Goal: Find specific page/section: Find specific page/section

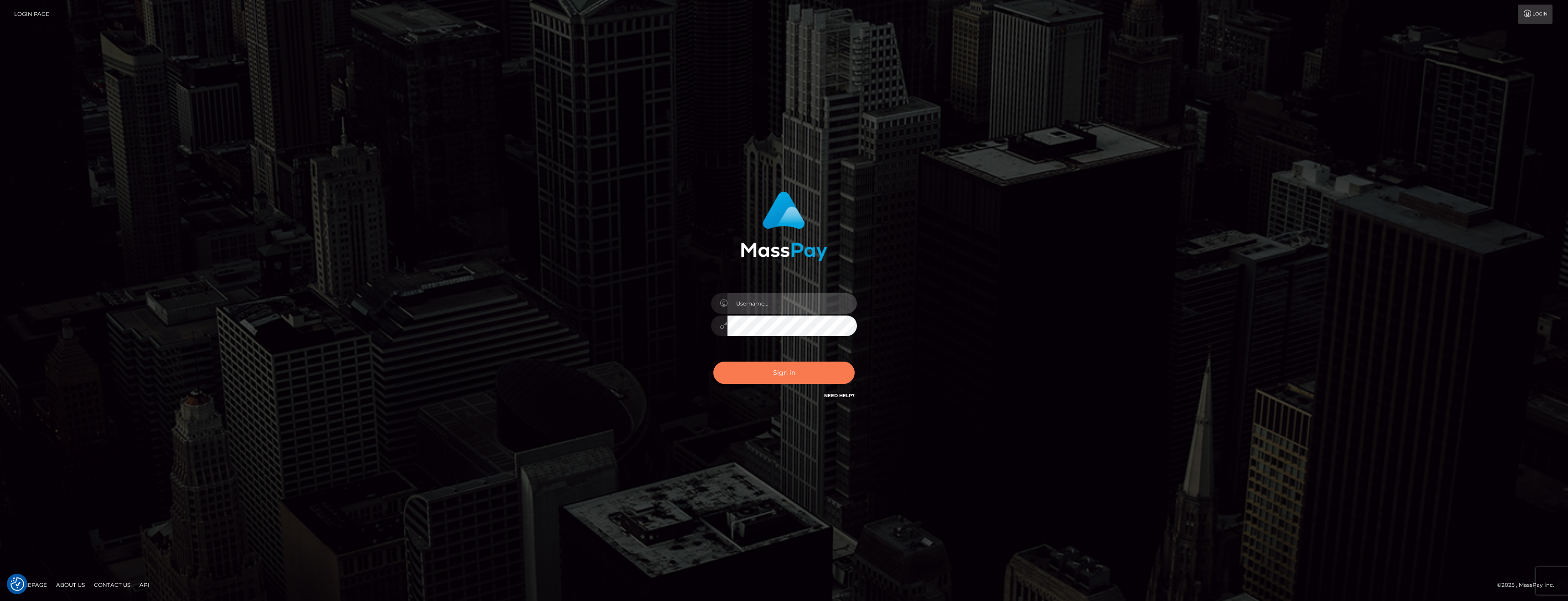
type input "anthony.club"
click at [790, 384] on button "Sign in" at bounding box center [784, 372] width 141 height 22
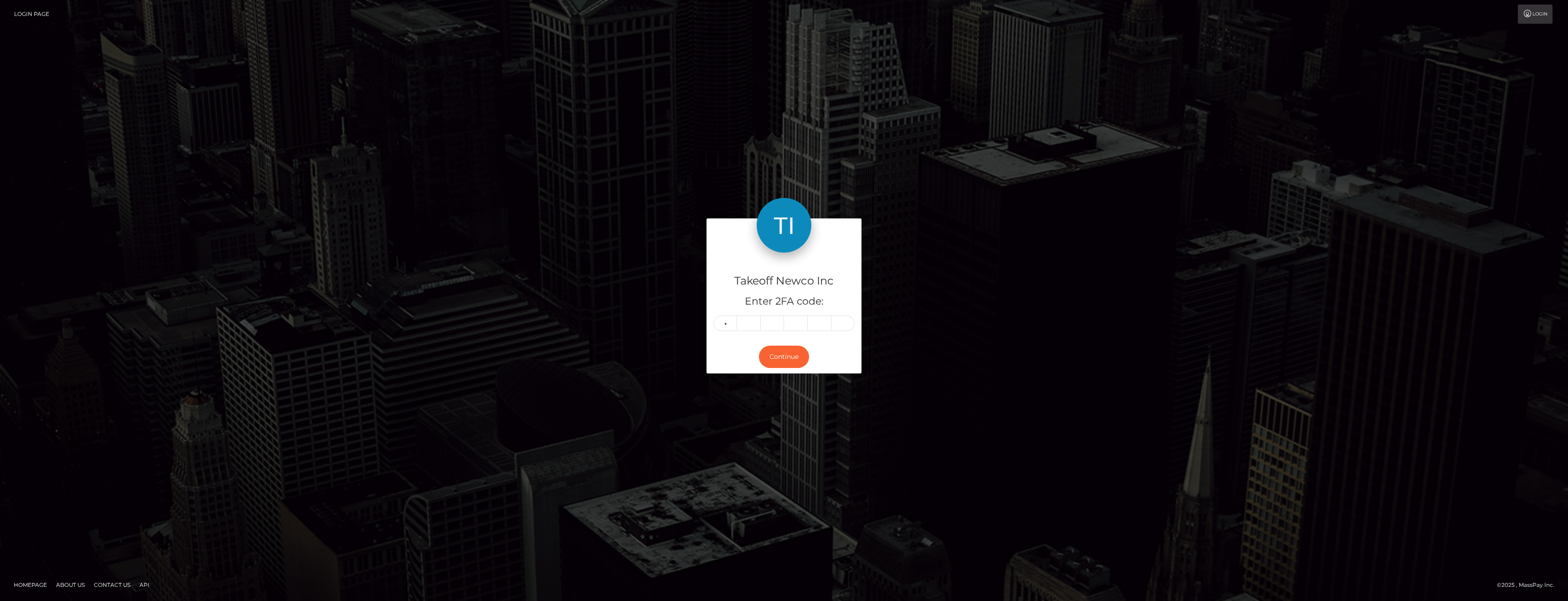
type input "0"
type input "6"
type input "4"
type input "1"
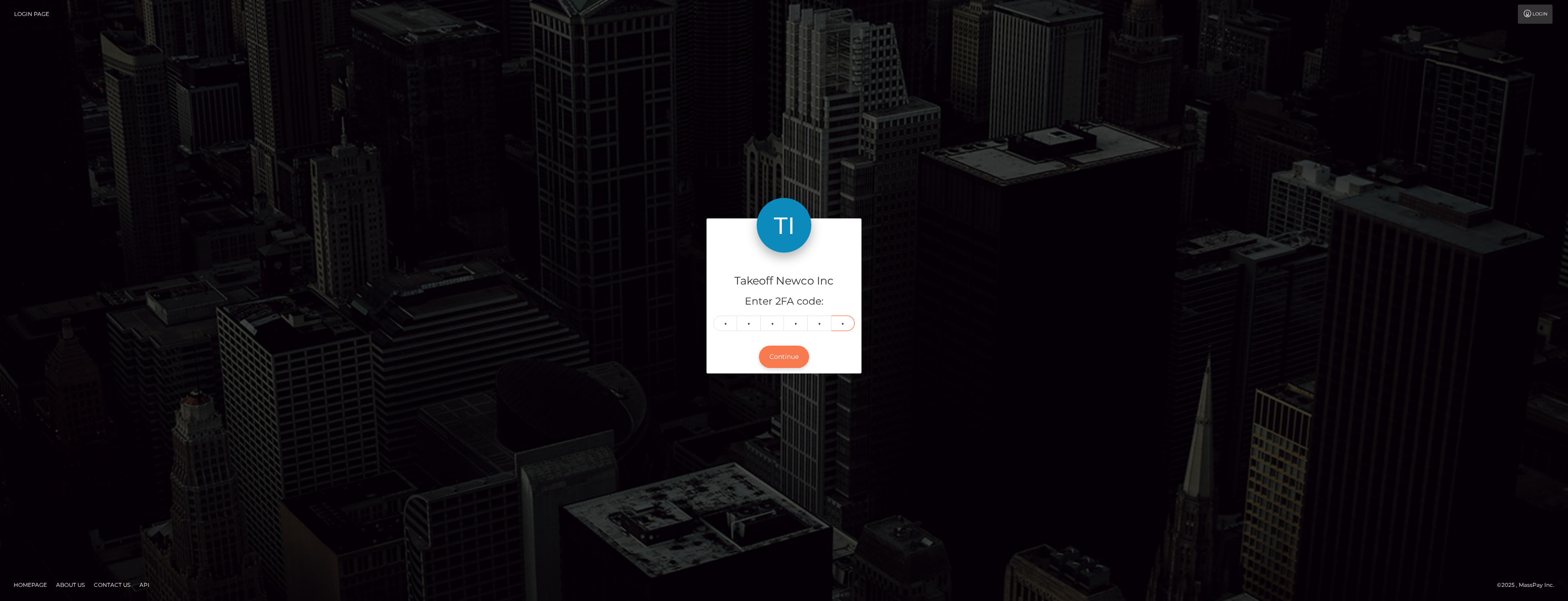
type input "8"
click at [793, 359] on button "Continue" at bounding box center [784, 356] width 50 height 22
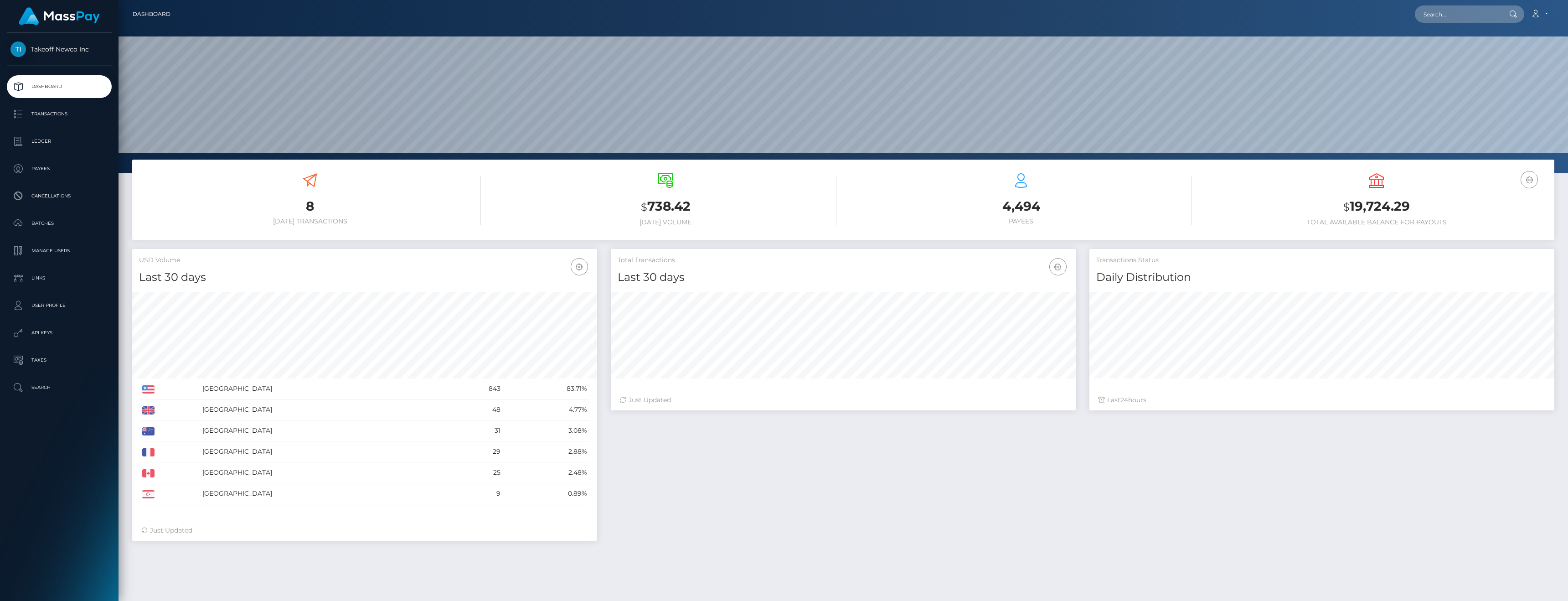
scroll to position [162, 465]
click at [56, 117] on p "Transactions" at bounding box center [59, 114] width 97 height 14
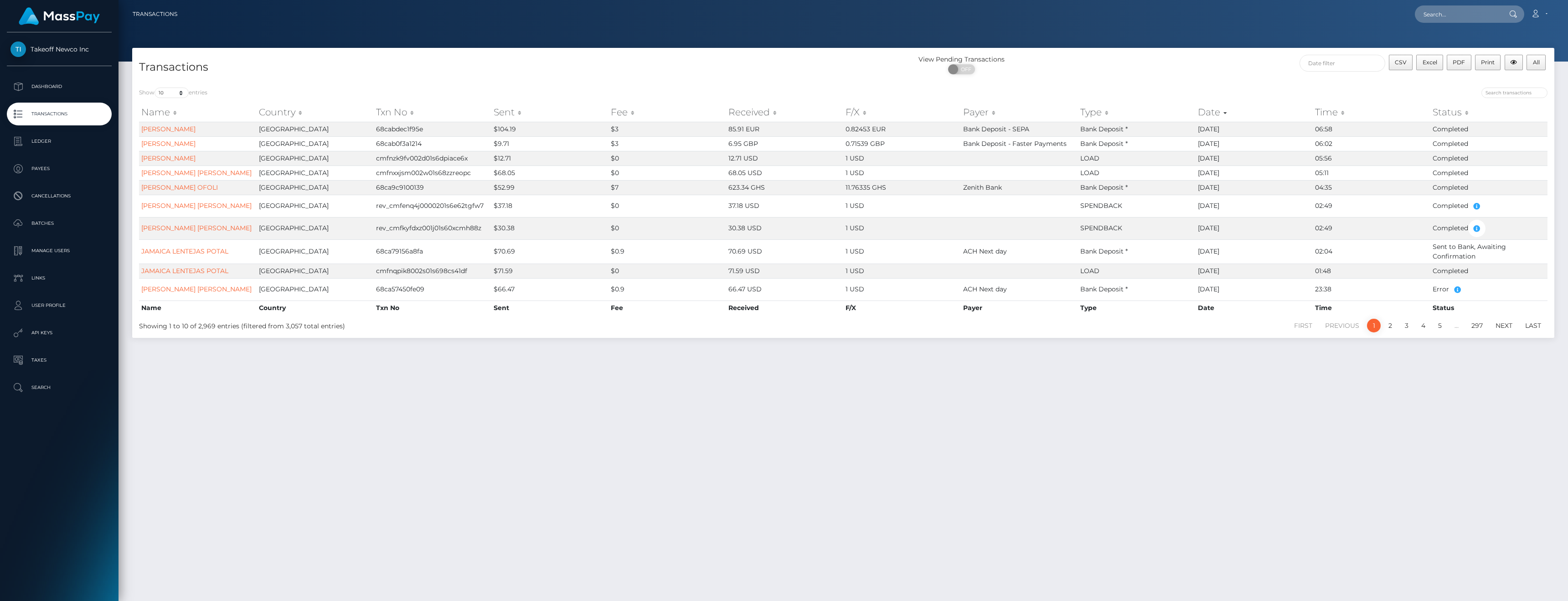
click at [22, 128] on ul "Dashboard Transactions Ledger Payees Cancellations Batches Links" at bounding box center [59, 237] width 118 height 324
click at [38, 140] on p "Ledger" at bounding box center [59, 141] width 97 height 14
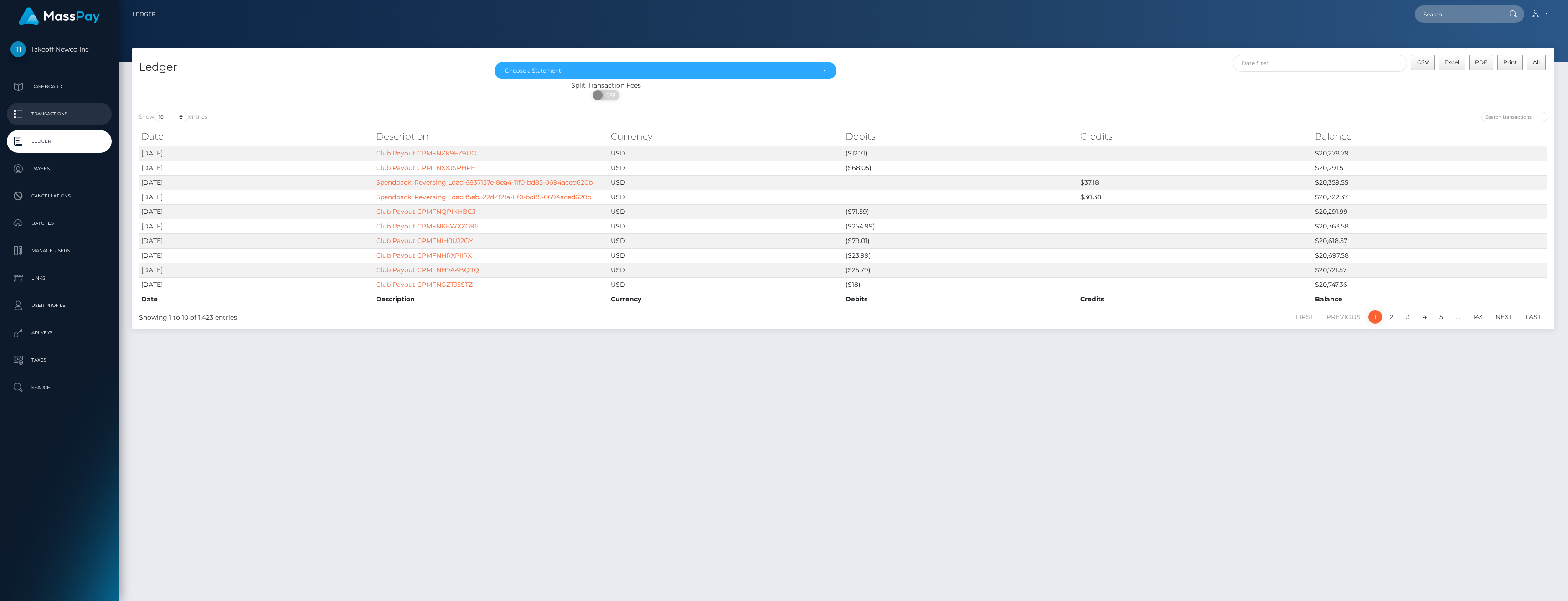
click at [65, 112] on p "Transactions" at bounding box center [59, 114] width 97 height 14
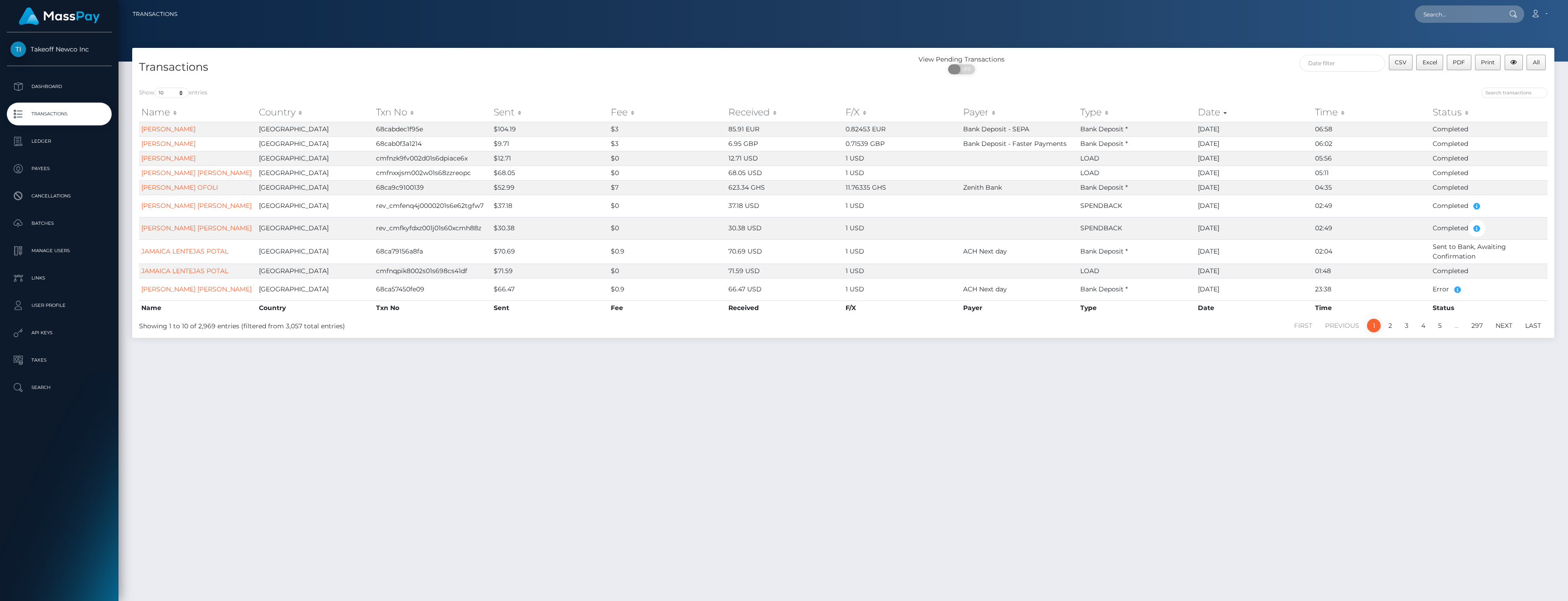
click at [970, 68] on span "OFF" at bounding box center [964, 69] width 23 height 10
checkbox input "true"
click at [964, 68] on span "OFF" at bounding box center [964, 69] width 23 height 10
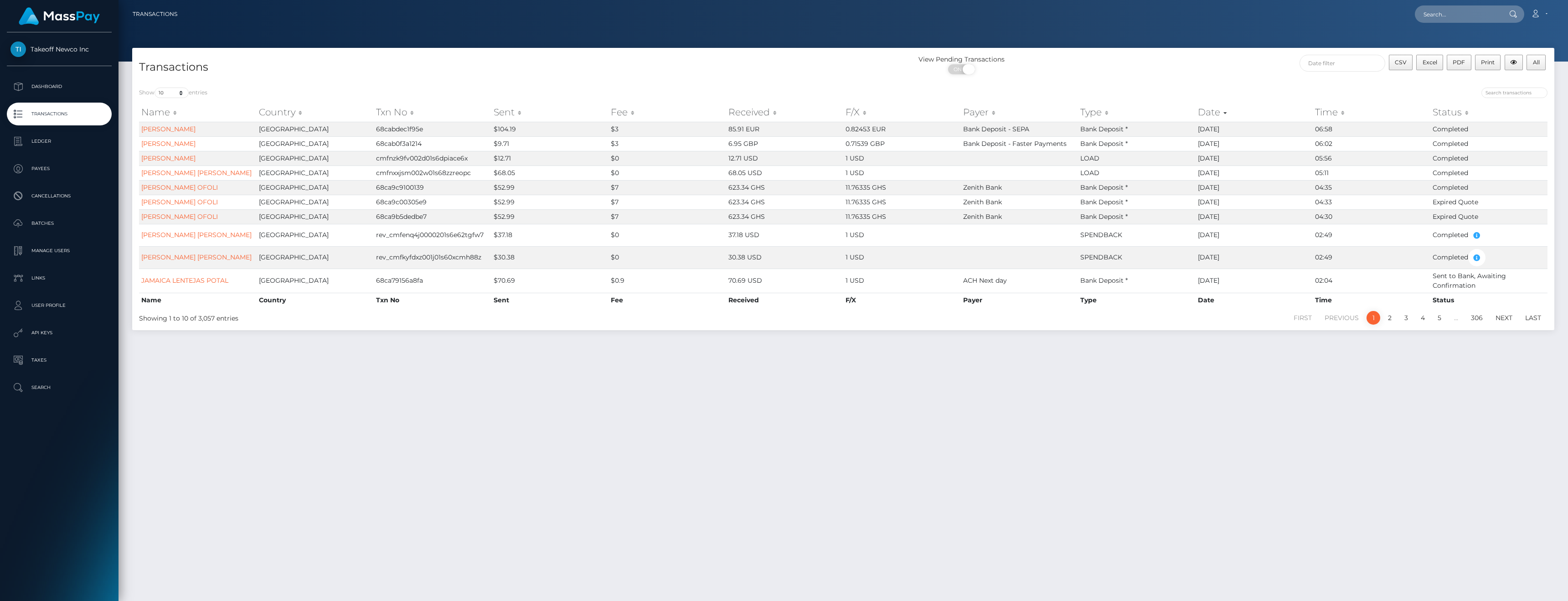
click at [964, 68] on span at bounding box center [969, 69] width 12 height 10
checkbox input "false"
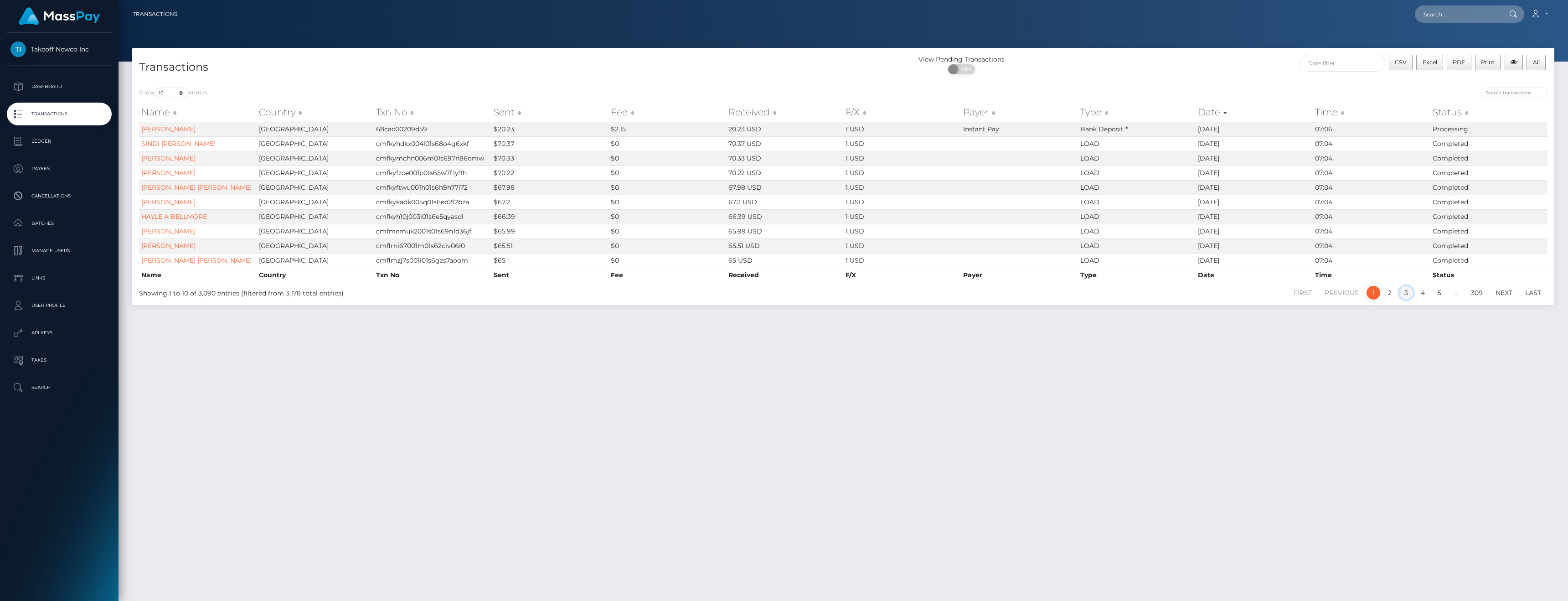
click at [1408, 293] on link "3" at bounding box center [1406, 293] width 14 height 14
click at [1440, 308] on link "5" at bounding box center [1439, 302] width 14 height 14
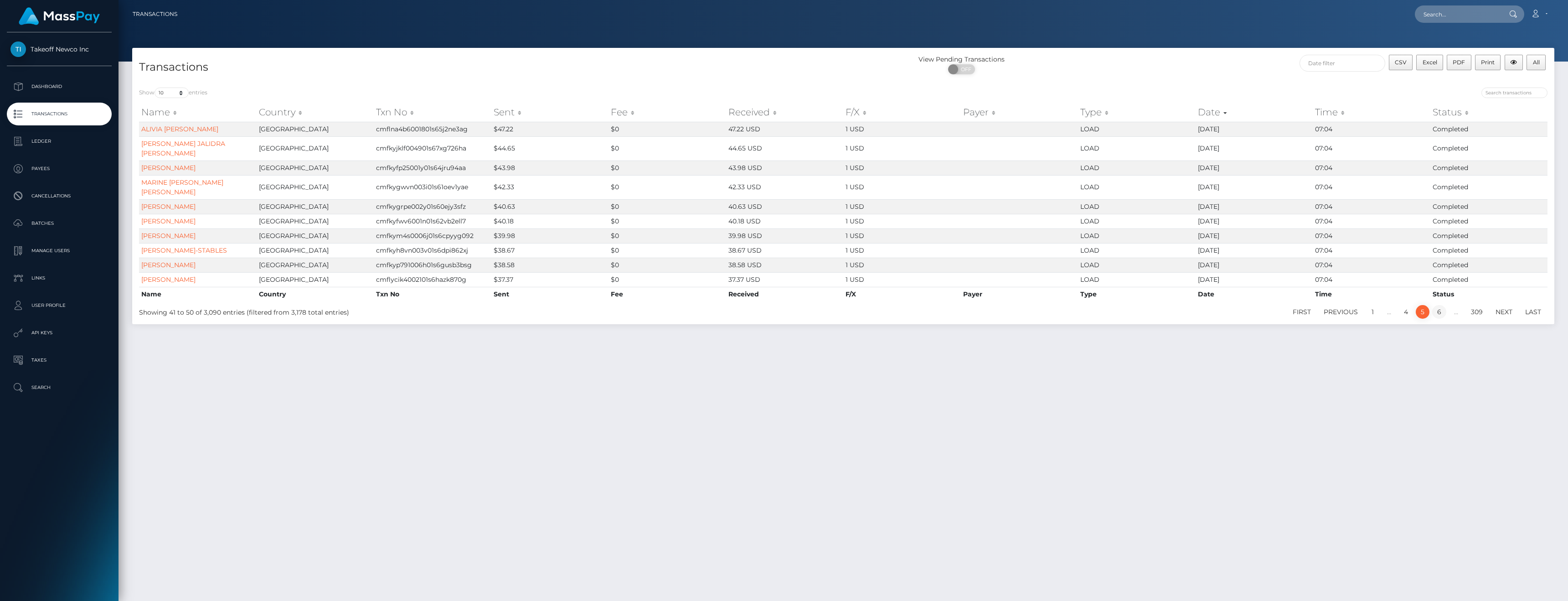
click at [1437, 305] on link "6" at bounding box center [1439, 312] width 14 height 14
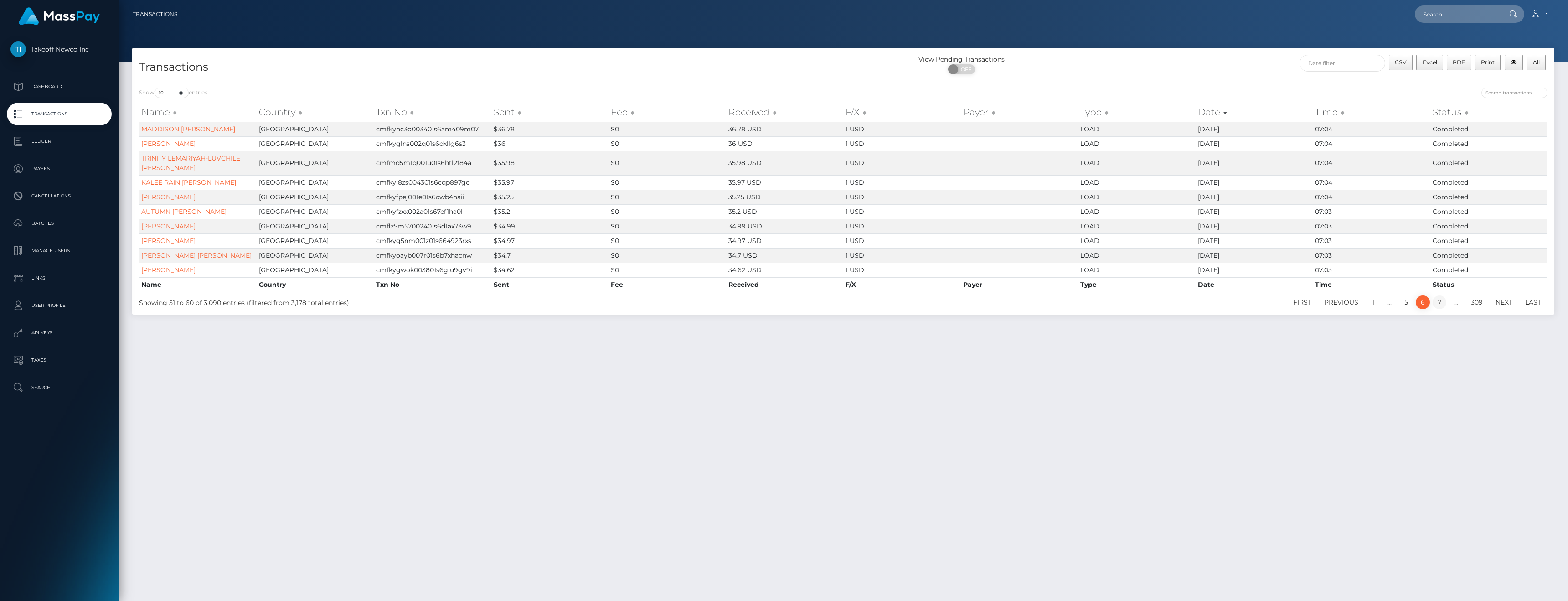
click at [1439, 308] on link "7" at bounding box center [1439, 302] width 14 height 14
click at [1439, 302] on link "8" at bounding box center [1439, 302] width 14 height 14
click at [1439, 296] on link "9" at bounding box center [1439, 302] width 14 height 14
click at [1440, 293] on link "10" at bounding box center [1438, 293] width 17 height 14
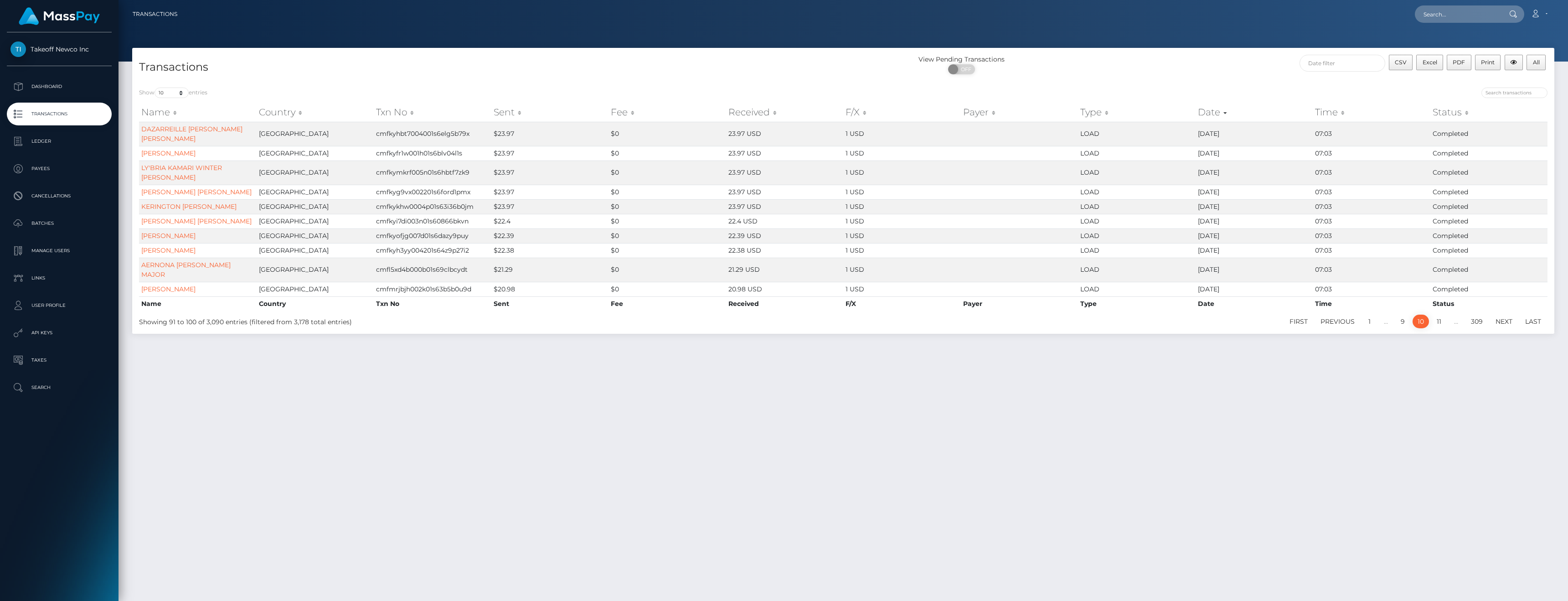
click at [1440, 293] on div "Name Country Txn No Sent Fee Received F/X Payer Type Date Time Status Name Coun…" at bounding box center [843, 207] width 1421 height 213
click at [1437, 315] on link "11" at bounding box center [1438, 321] width 14 height 14
click at [1437, 302] on div "Name Country Txn No Sent Fee Received F/X Payer Type Date Time Status Name Coun…" at bounding box center [843, 207] width 1421 height 213
click at [1437, 315] on link "12" at bounding box center [1437, 321] width 16 height 14
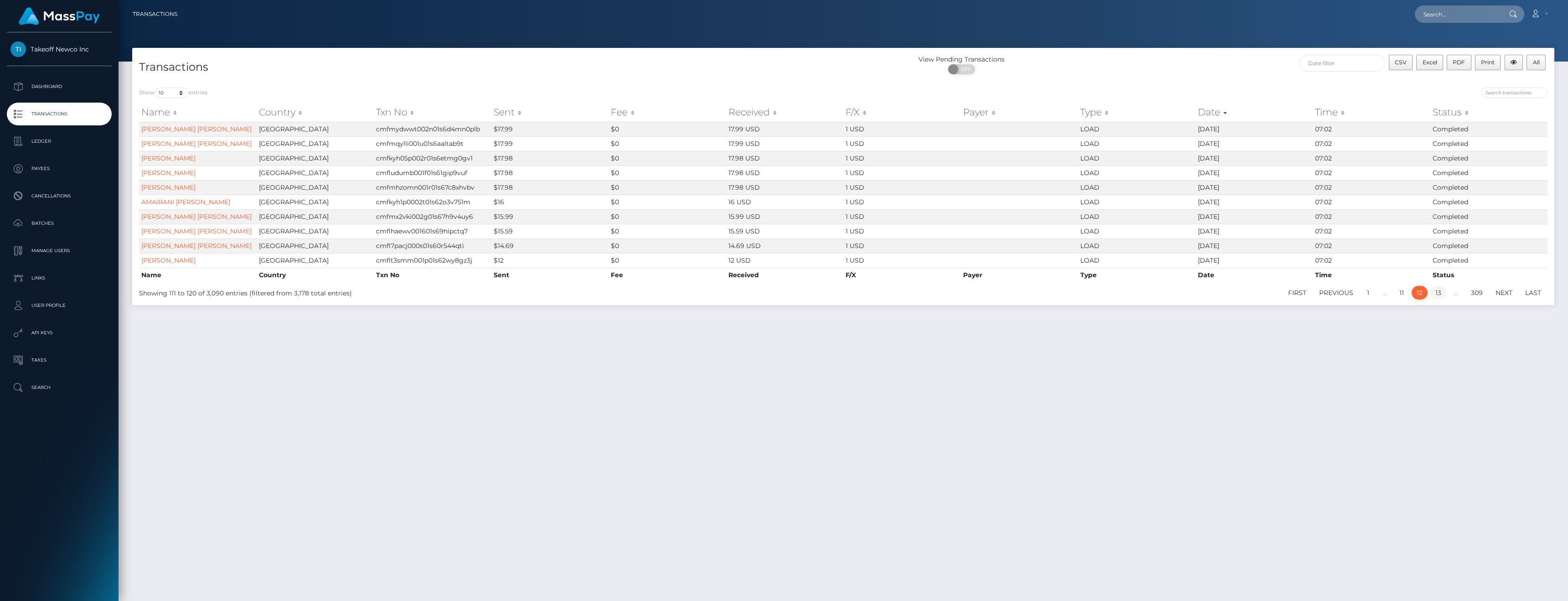
click at [1437, 299] on link "13" at bounding box center [1437, 293] width 16 height 14
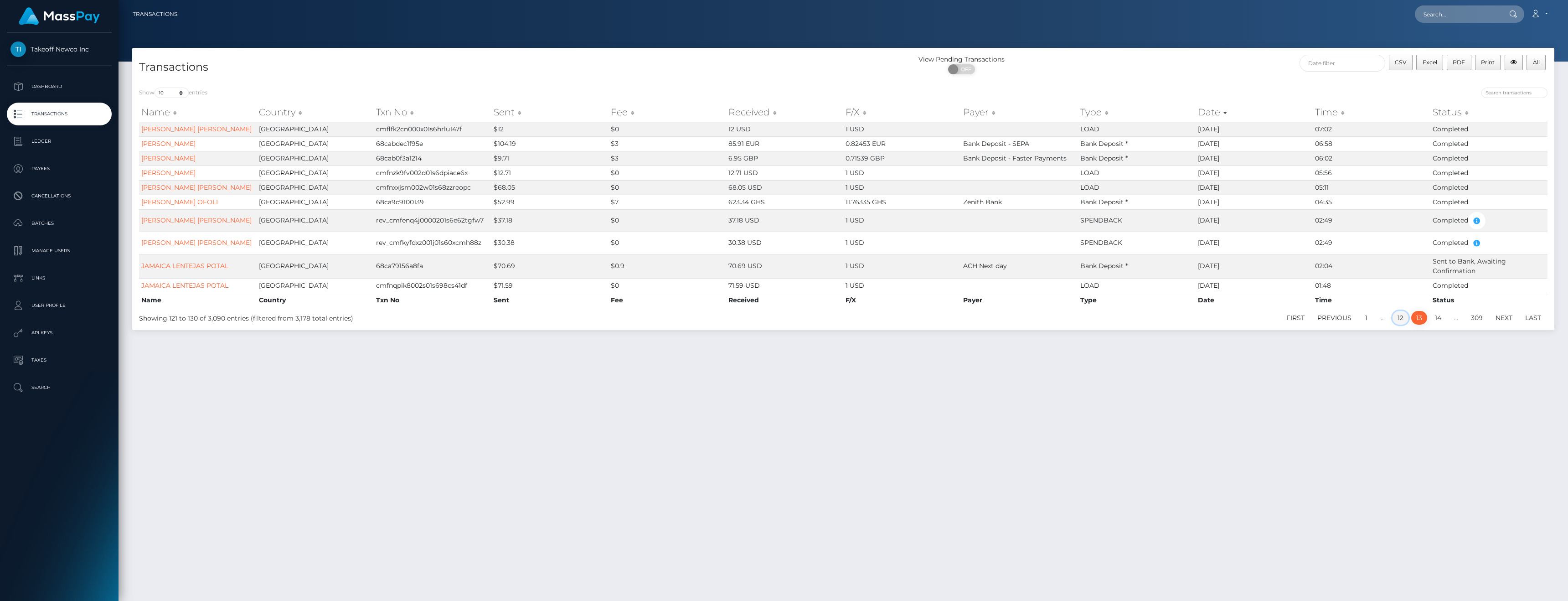
click at [1400, 324] on link "12" at bounding box center [1399, 318] width 16 height 14
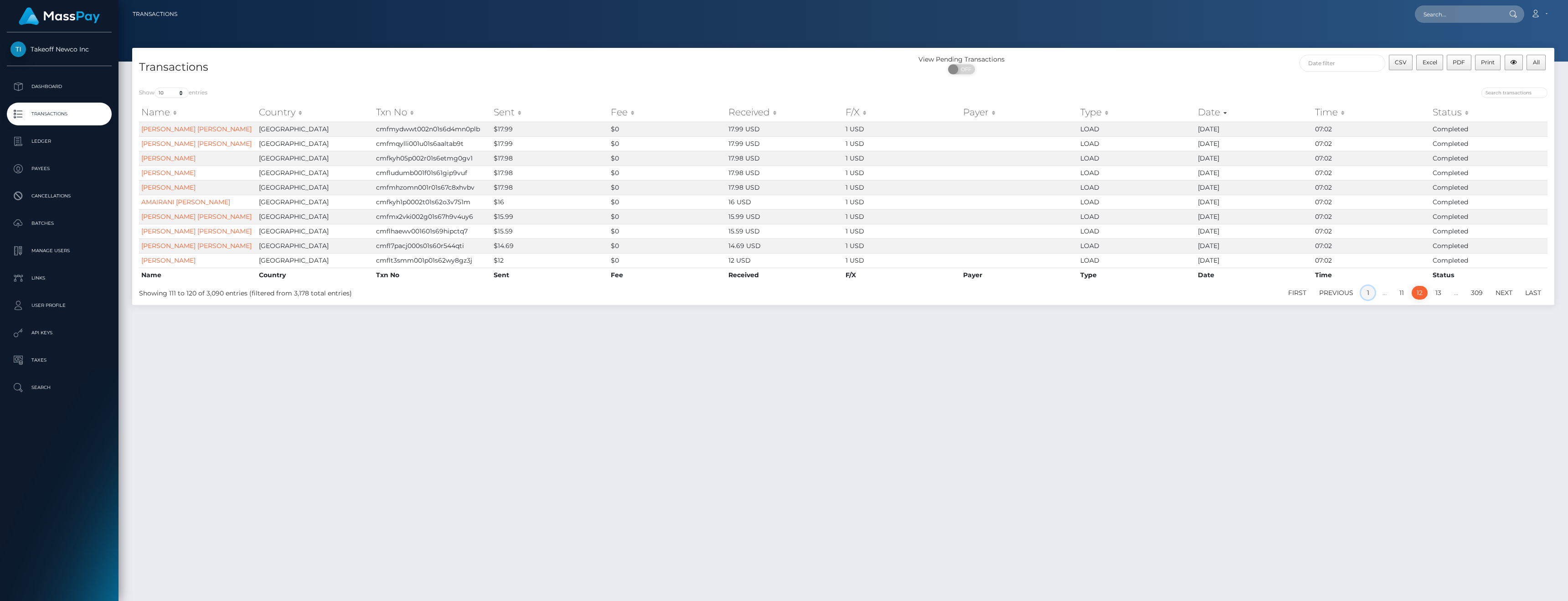
click at [1368, 299] on link "1" at bounding box center [1368, 293] width 14 height 14
click at [52, 136] on p "Ledger" at bounding box center [59, 141] width 97 height 14
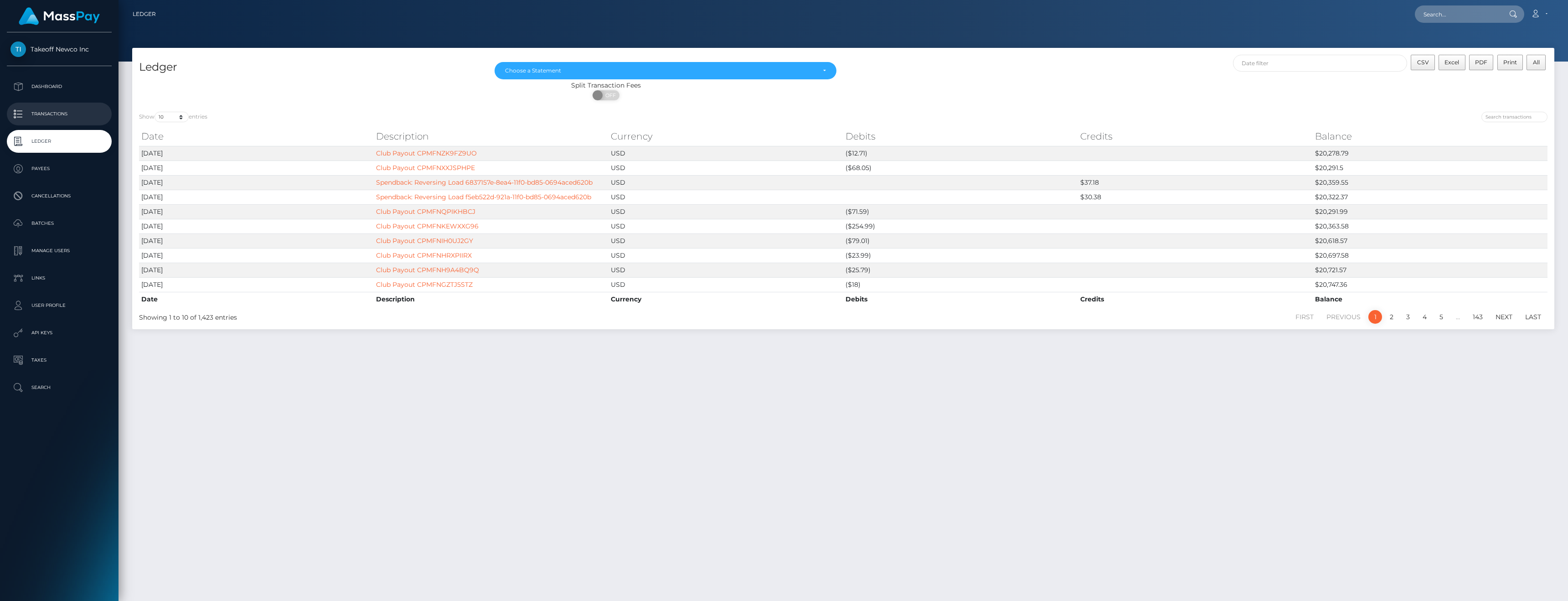
click at [51, 119] on p "Transactions" at bounding box center [59, 114] width 97 height 14
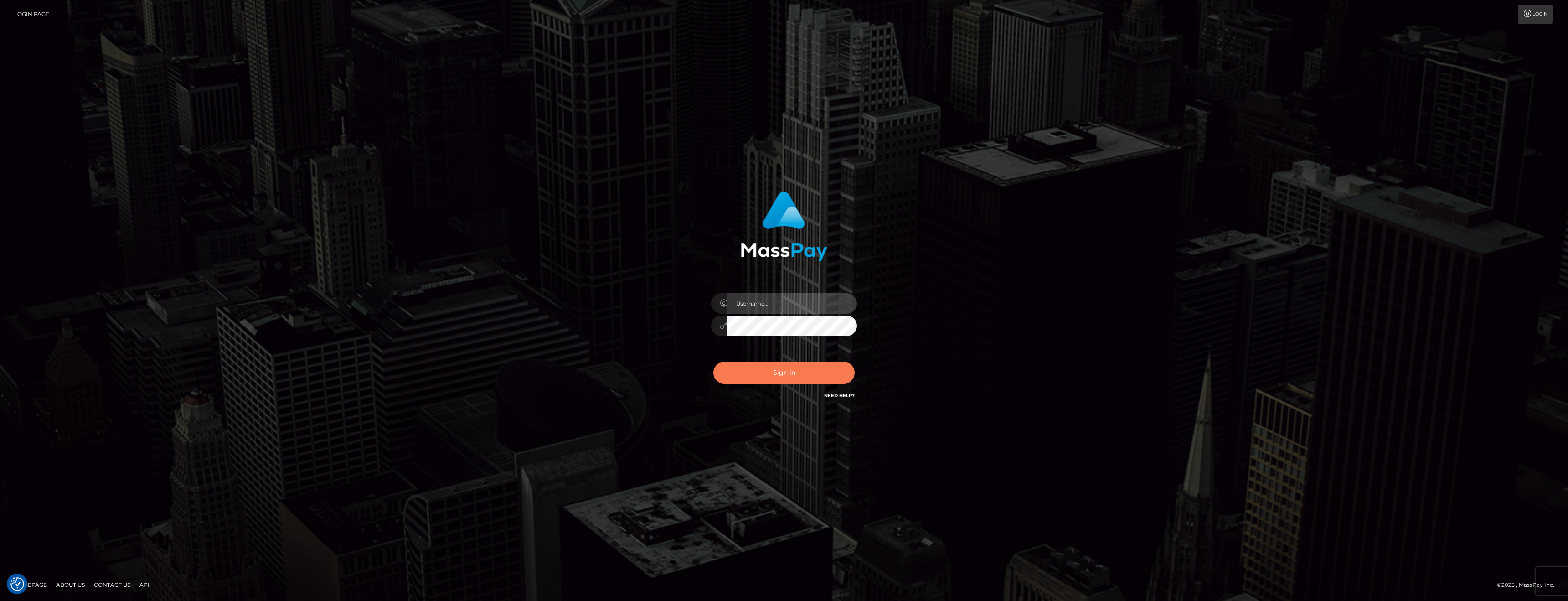
type input "[PERSON_NAME][DOMAIN_NAME]"
click at [776, 372] on button "Sign in" at bounding box center [784, 372] width 141 height 22
type input "[PERSON_NAME][DOMAIN_NAME]"
click at [756, 368] on button "Sign in" at bounding box center [784, 372] width 141 height 22
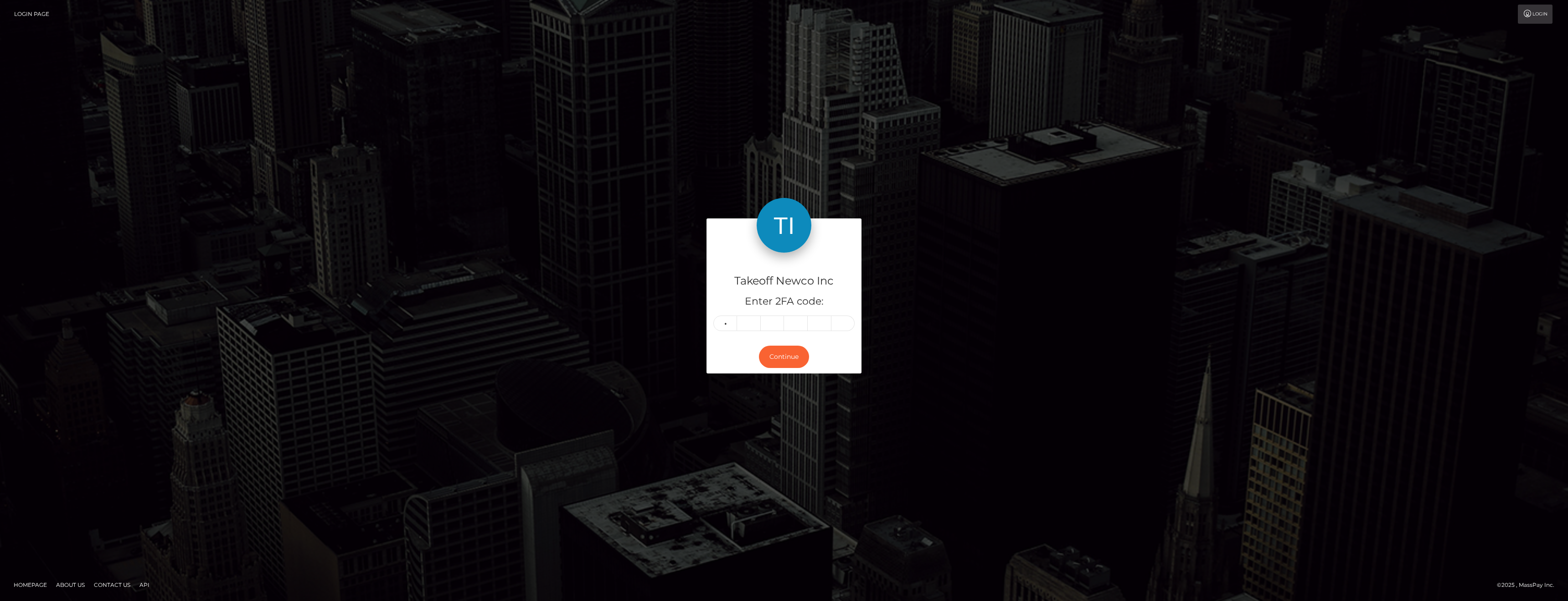
type input "0"
type input "1"
type input "5"
type input "1"
type input "5"
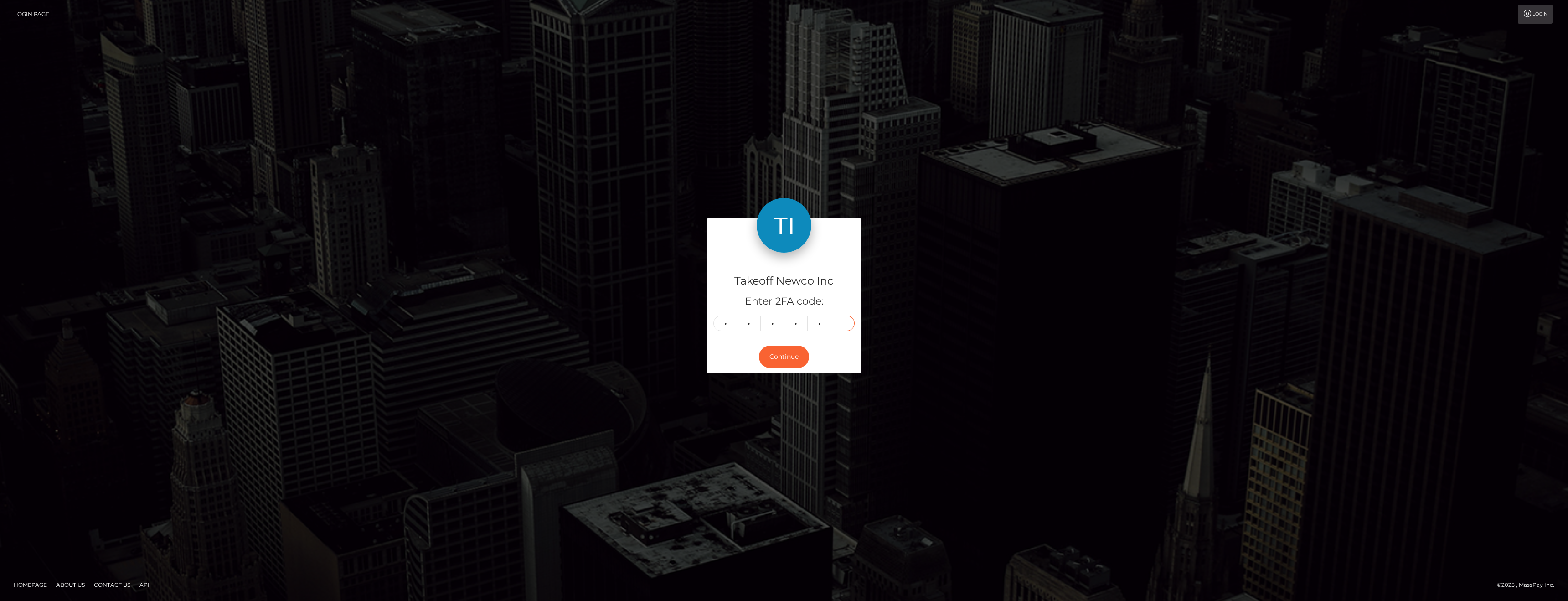
type input "3"
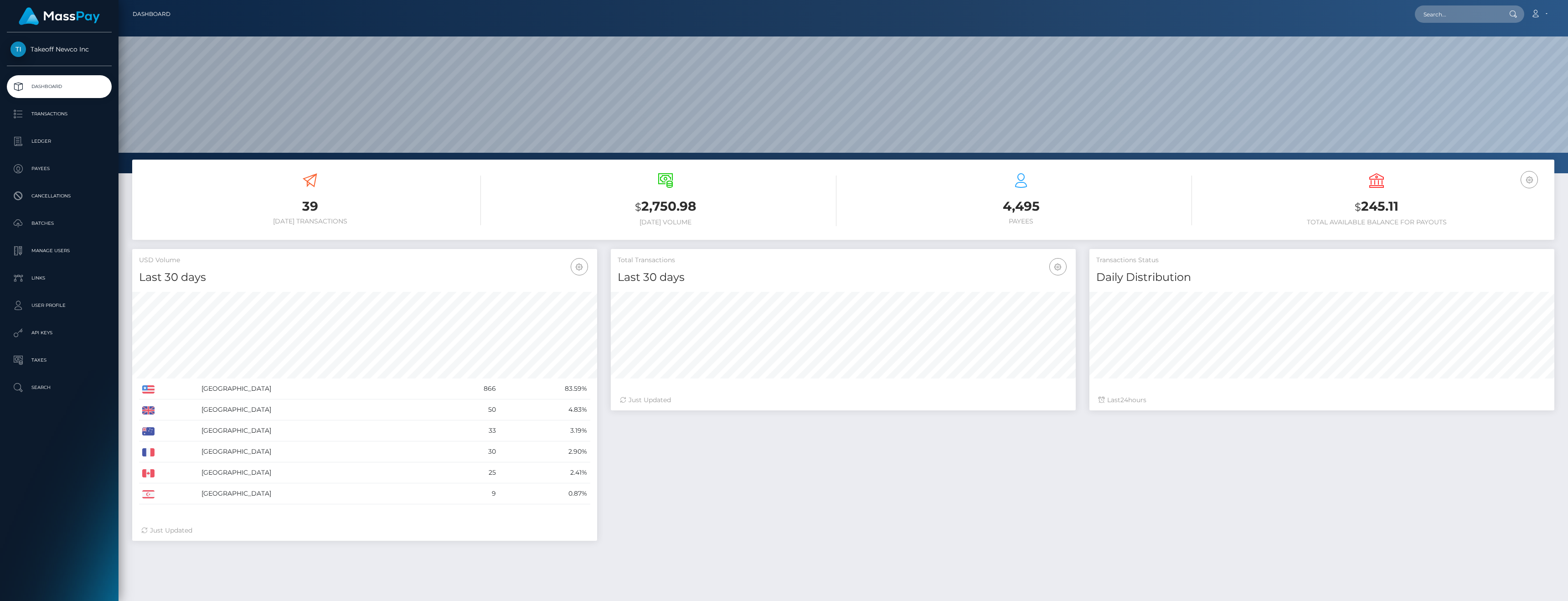
scroll to position [162, 465]
click at [55, 144] on p "Ledger" at bounding box center [59, 141] width 97 height 14
